Goal: Navigation & Orientation: Find specific page/section

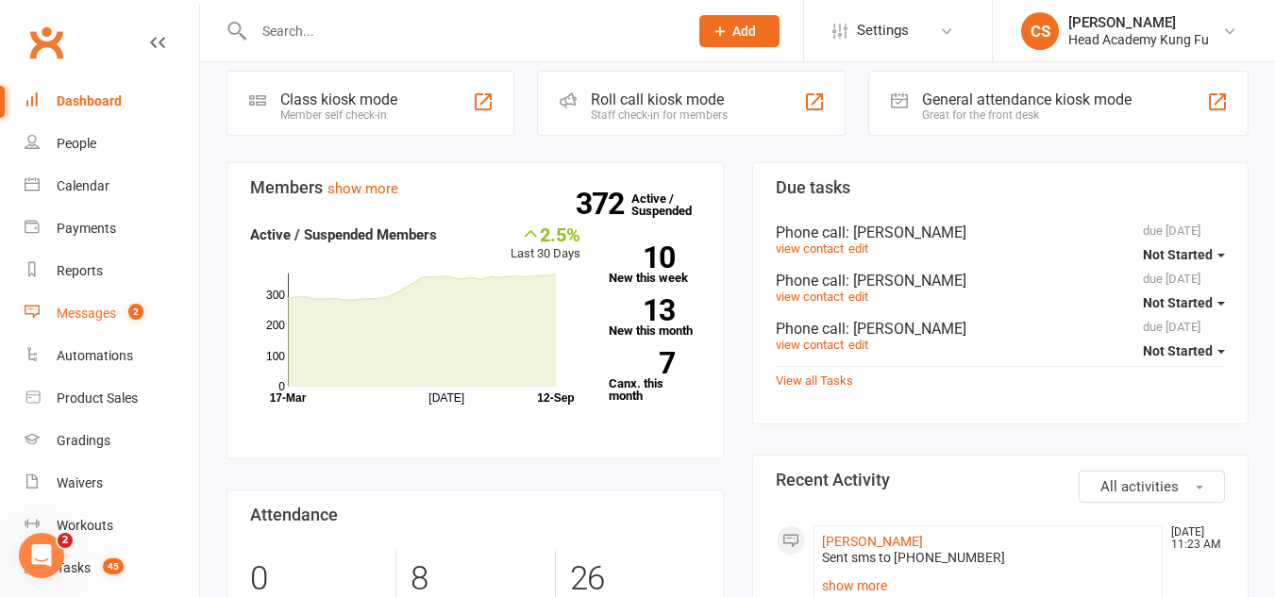
click at [85, 311] on div "Messages" at bounding box center [86, 313] width 59 height 15
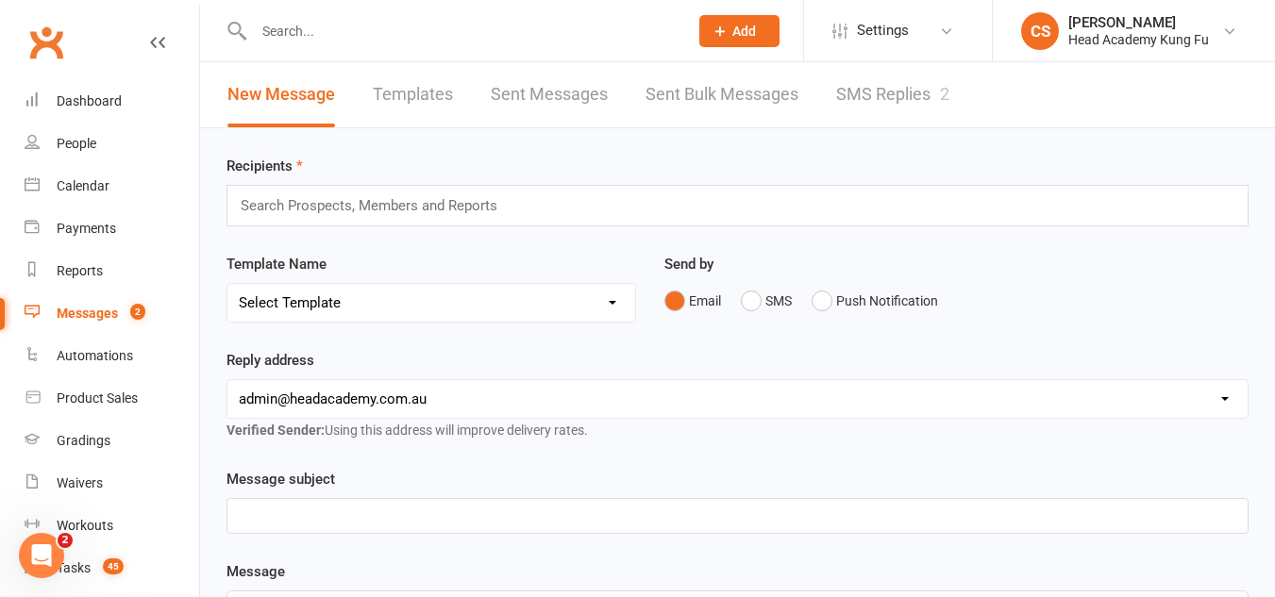
click at [892, 77] on link "SMS Replies 2" at bounding box center [892, 94] width 113 height 65
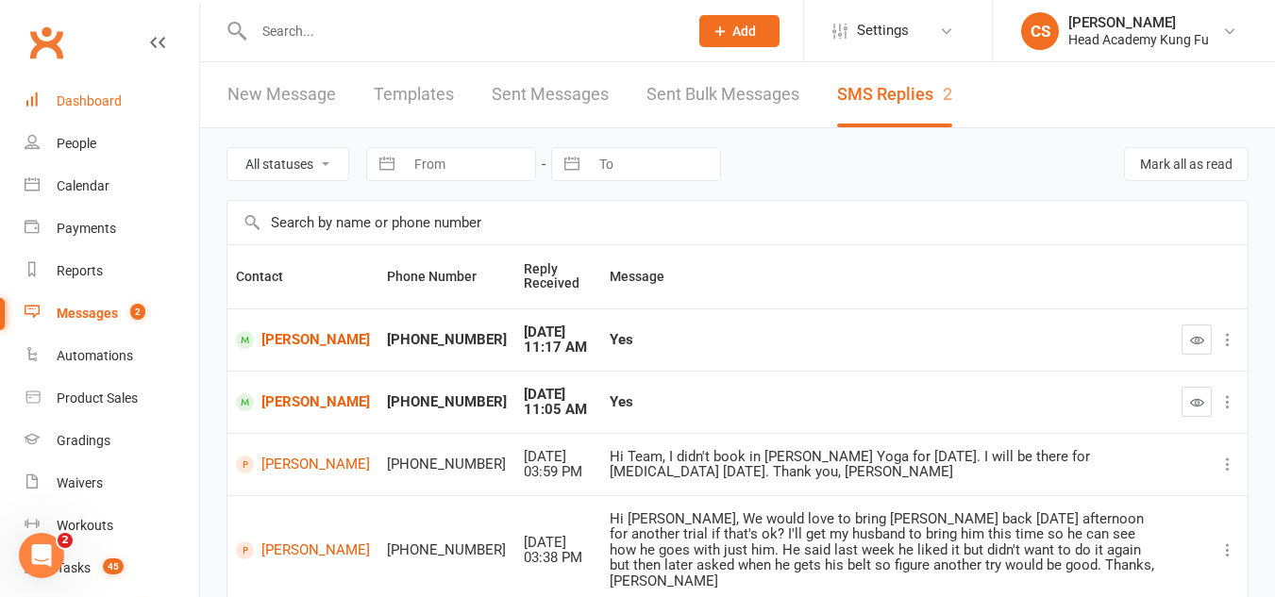
click at [109, 96] on div "Dashboard" at bounding box center [89, 100] width 65 height 15
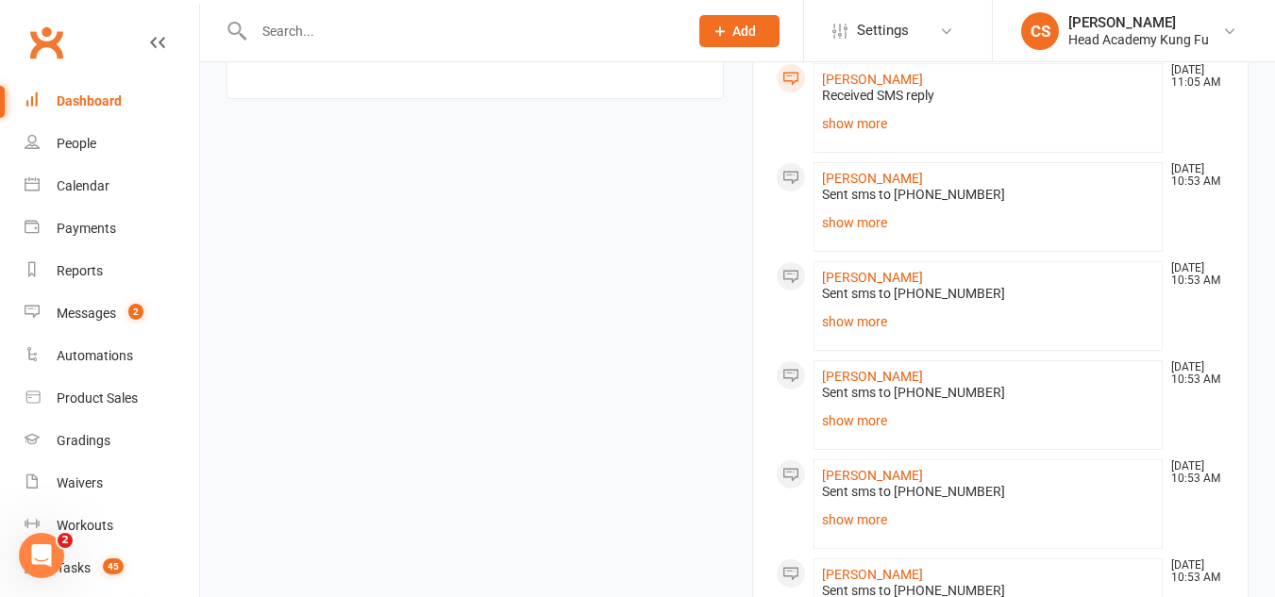
scroll to position [566, 0]
